Goal: Task Accomplishment & Management: Use online tool/utility

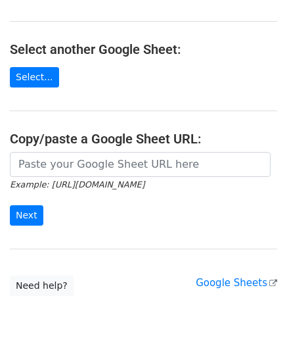
scroll to position [131, 0]
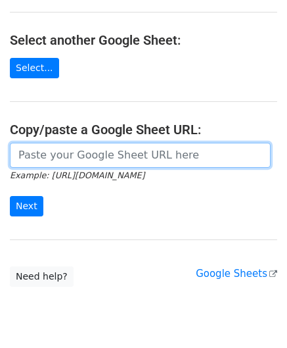
click at [46, 144] on input "url" at bounding box center [140, 155] width 261 height 25
paste input "[URL][DOMAIN_NAME]"
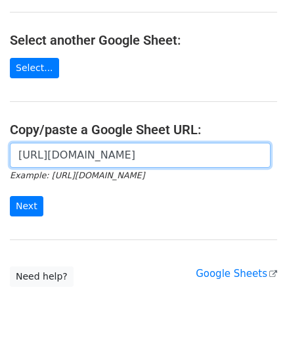
scroll to position [0, 293]
type input "https://docs.google.com/spreadsheets/d/1wMDaPvUl-RQ6IZVbMUzyoi-m8XPLoghWeF9oVOi…"
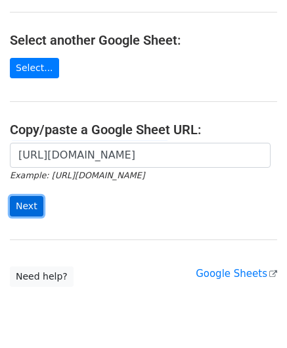
click at [20, 206] on input "Next" at bounding box center [27, 206] width 34 height 20
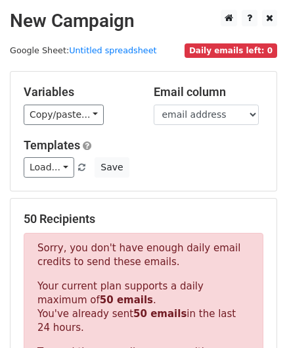
scroll to position [443, 0]
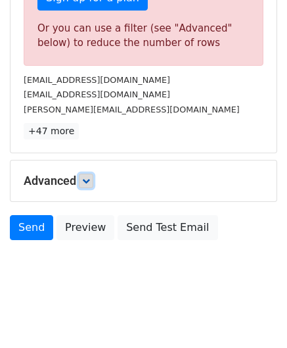
click at [93, 177] on link at bounding box center [86, 180] width 14 height 14
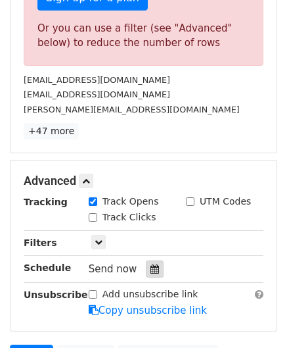
click at [150, 268] on icon at bounding box center [154, 268] width 9 height 9
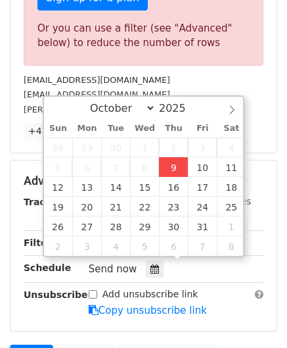
type input "[DATE] 12:00"
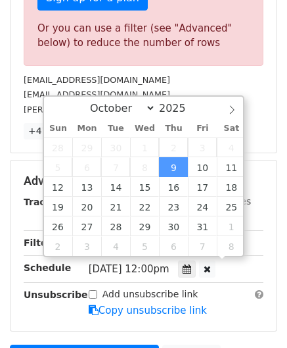
scroll to position [0, 0]
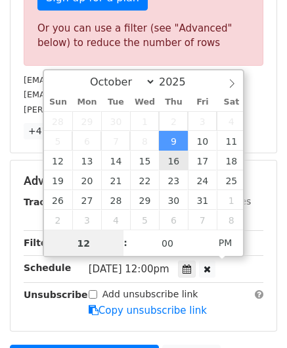
paste input "8"
type input "8"
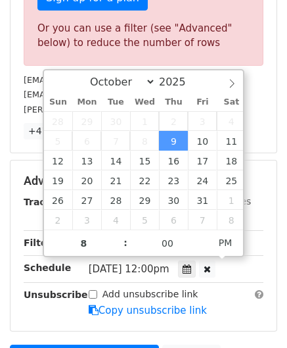
type input "[DATE] 20:00"
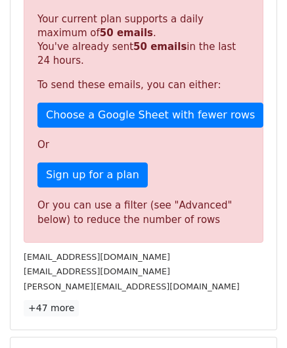
scroll to position [456, 0]
